Goal: Task Accomplishment & Management: Manage account settings

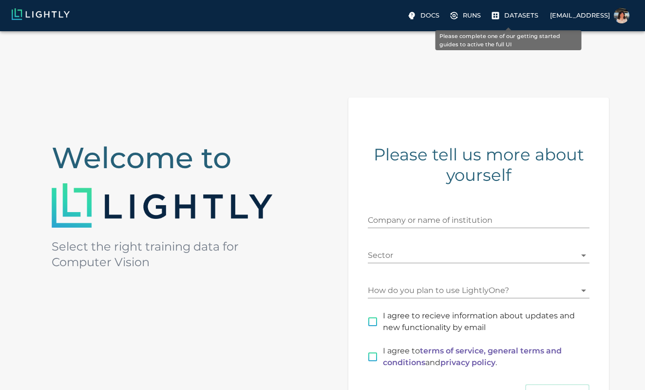
click at [505, 20] on p "Datasets" at bounding box center [521, 15] width 34 height 9
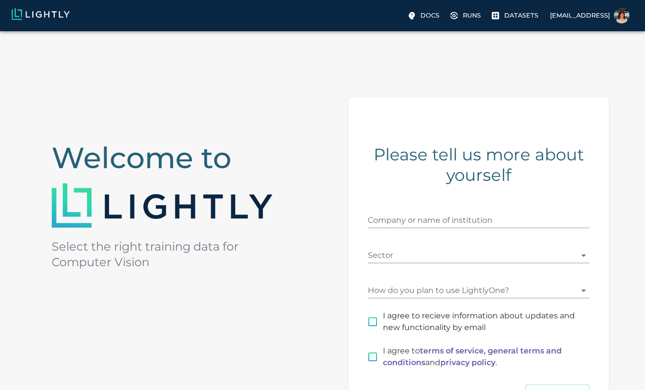
click at [55, 17] on img at bounding box center [41, 14] width 58 height 12
click at [46, 17] on img at bounding box center [41, 14] width 58 height 12
click at [574, 20] on label "[EMAIL_ADDRESS]" at bounding box center [589, 16] width 87 height 23
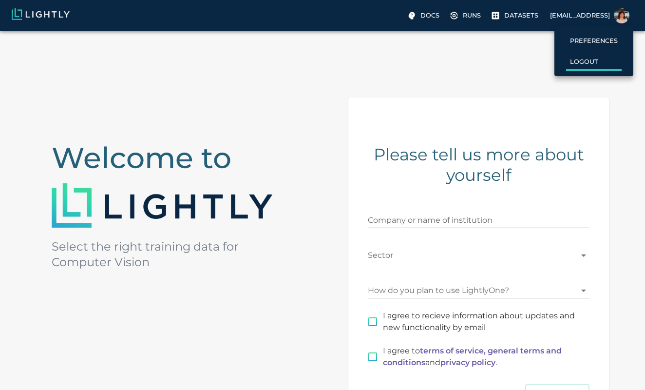
click at [584, 60] on p "Logout" at bounding box center [584, 61] width 28 height 9
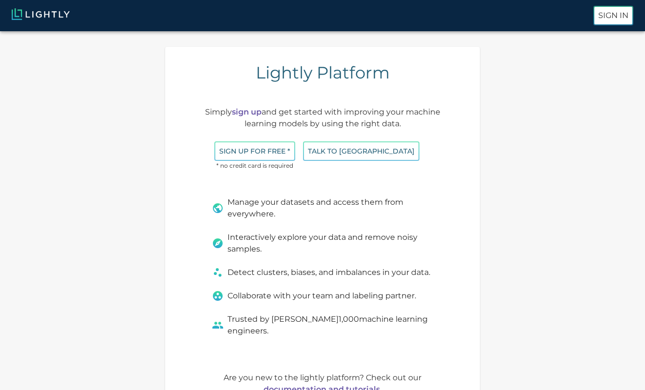
click at [54, 16] on img at bounding box center [41, 14] width 58 height 12
click at [60, 15] on img at bounding box center [41, 14] width 58 height 12
click at [42, 16] on img at bounding box center [41, 14] width 58 height 12
click at [21, 15] on img at bounding box center [41, 14] width 58 height 12
